Goal: Task Accomplishment & Management: Manage account settings

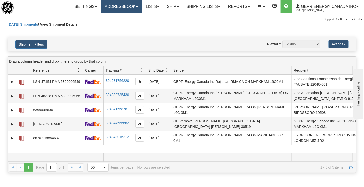
click at [117, 3] on link "Addressbook" at bounding box center [121, 6] width 41 height 13
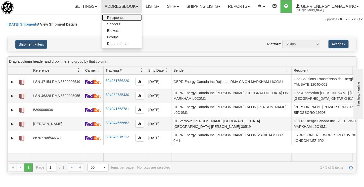
click at [122, 15] on link "Recipients" at bounding box center [122, 17] width 40 height 7
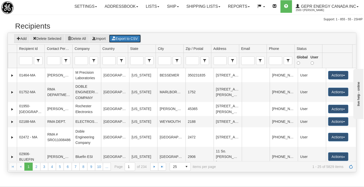
click at [137, 43] on button "Export to CSV" at bounding box center [125, 38] width 32 height 9
click at [99, 43] on button "Import" at bounding box center [99, 38] width 20 height 9
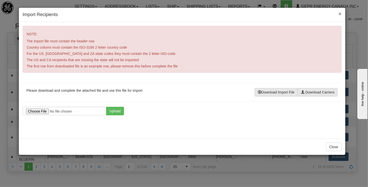
click at [339, 13] on span "×" at bounding box center [339, 14] width 3 height 6
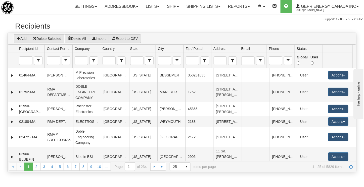
click at [123, 30] on h2 "Recipients" at bounding box center [182, 26] width 334 height 8
click at [96, 2] on link "Settings" at bounding box center [86, 6] width 30 height 13
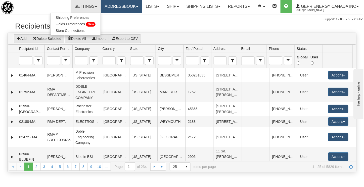
click at [138, 9] on link "Addressbook" at bounding box center [121, 6] width 41 height 13
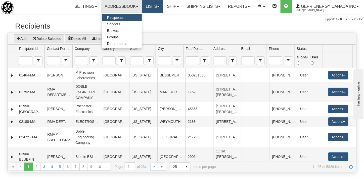
click at [152, 9] on link "Lists" at bounding box center [152, 6] width 21 height 13
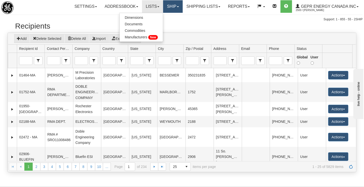
click at [182, 8] on link "Ship" at bounding box center [172, 6] width 19 height 13
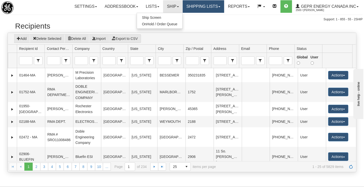
click at [224, 4] on link "Shipping lists" at bounding box center [203, 6] width 41 height 13
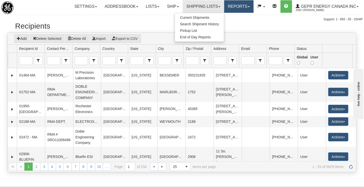
click at [252, 7] on link "Reports" at bounding box center [238, 6] width 29 height 13
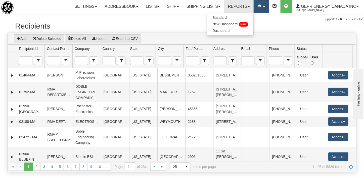
click at [269, 9] on link at bounding box center [261, 6] width 15 height 13
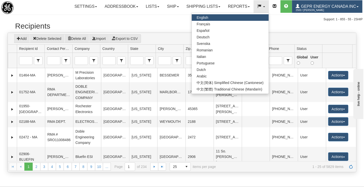
click at [292, 13] on link "GEPR Energy Canada Inc 2500 / Rajiehan Ramachandran" at bounding box center [327, 6] width 70 height 13
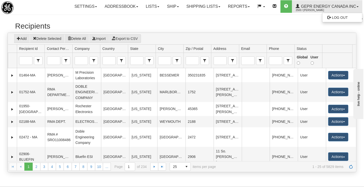
click at [166, 22] on div "Support: 1 - 855 - 55 - 2SHIP" at bounding box center [181, 19] width 361 height 4
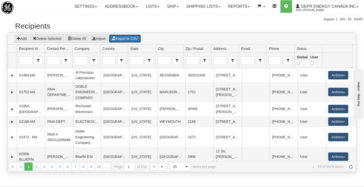
click at [116, 40] on icon "grid toolbar" at bounding box center [114, 39] width 4 height 4
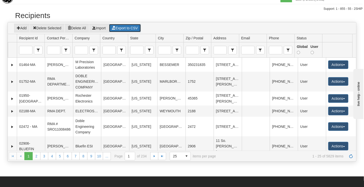
scroll to position [11, 0]
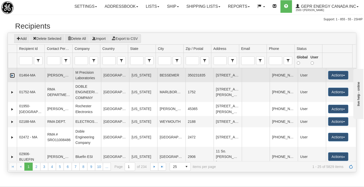
click at [12, 78] on link "Expand" at bounding box center [12, 75] width 5 height 5
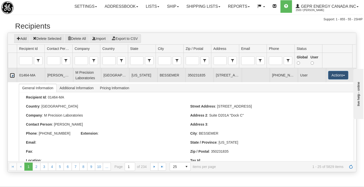
click at [12, 78] on link "Collapse" at bounding box center [12, 75] width 5 height 5
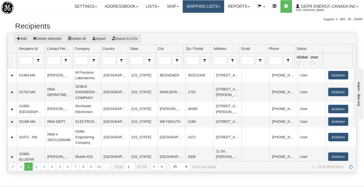
click at [224, 4] on link "Shipping lists" at bounding box center [203, 6] width 41 height 13
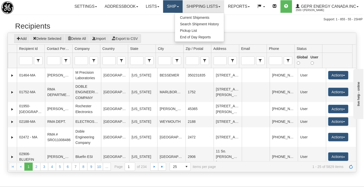
click at [179, 7] on span at bounding box center [178, 6] width 2 height 1
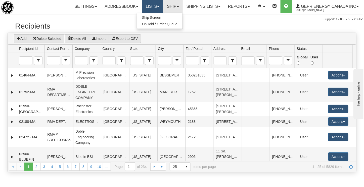
click at [160, 3] on link "Lists" at bounding box center [152, 6] width 21 height 13
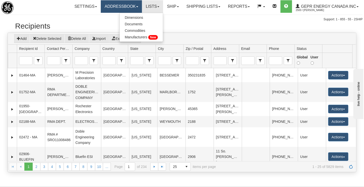
click at [136, 8] on link "Addressbook" at bounding box center [121, 6] width 41 height 13
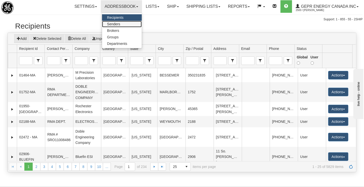
click at [125, 26] on link "Senders" at bounding box center [122, 24] width 40 height 7
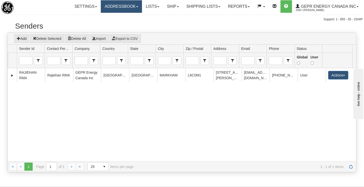
click at [136, 7] on link "Addressbook" at bounding box center [121, 6] width 41 height 13
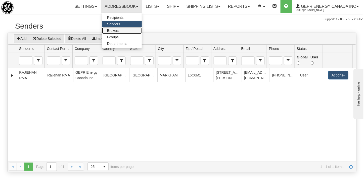
click at [121, 30] on link "Brokers" at bounding box center [122, 30] width 40 height 7
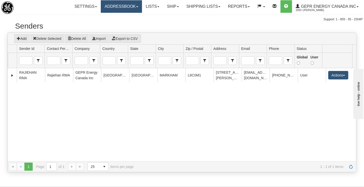
click at [137, 9] on link "Addressbook" at bounding box center [121, 6] width 41 height 13
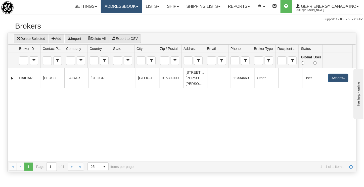
click at [133, 8] on link "Addressbook" at bounding box center [121, 6] width 41 height 13
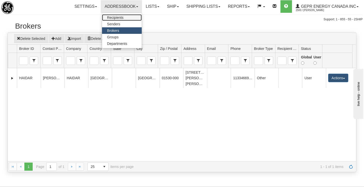
click at [127, 17] on link "Recipients" at bounding box center [122, 17] width 40 height 7
